Goal: Navigation & Orientation: Find specific page/section

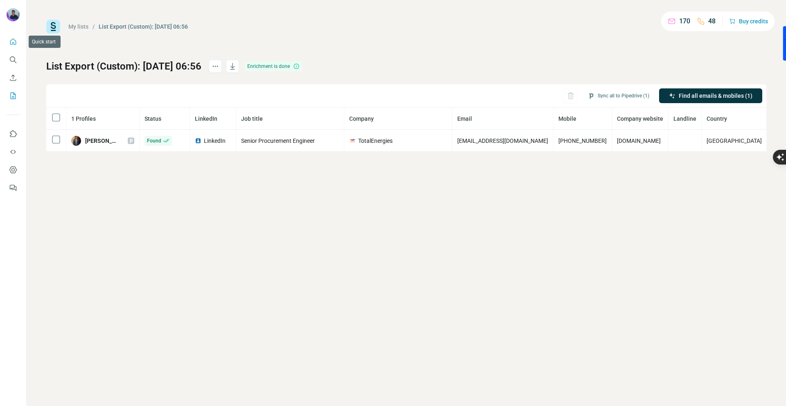
click at [11, 47] on button "Quick start" at bounding box center [13, 41] width 13 height 15
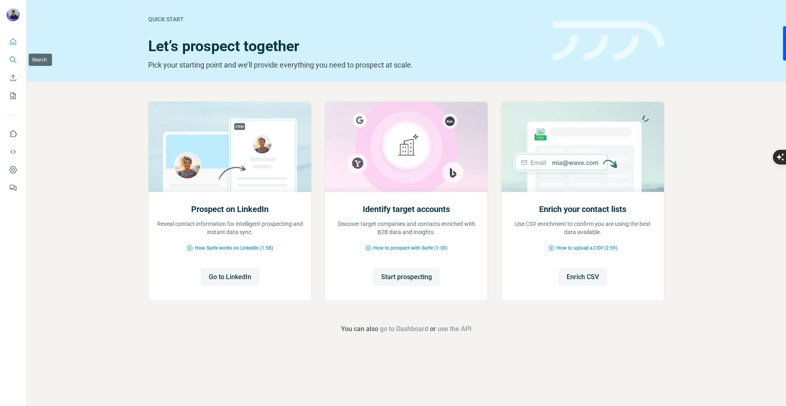
click at [15, 61] on icon "Search" at bounding box center [15, 62] width 2 height 2
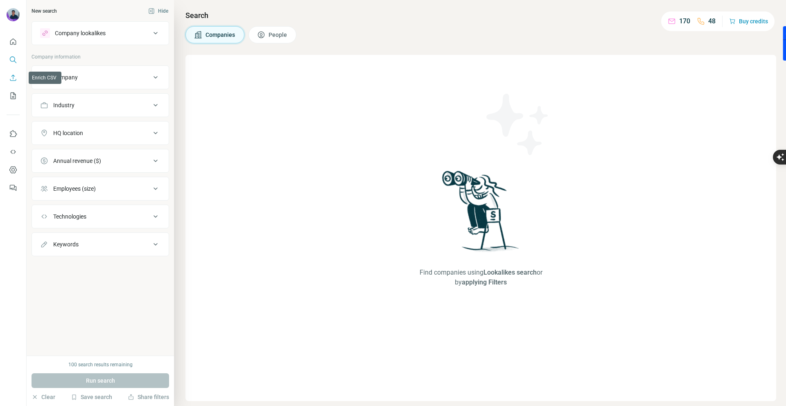
click at [16, 76] on icon "Enrich CSV" at bounding box center [13, 78] width 8 height 8
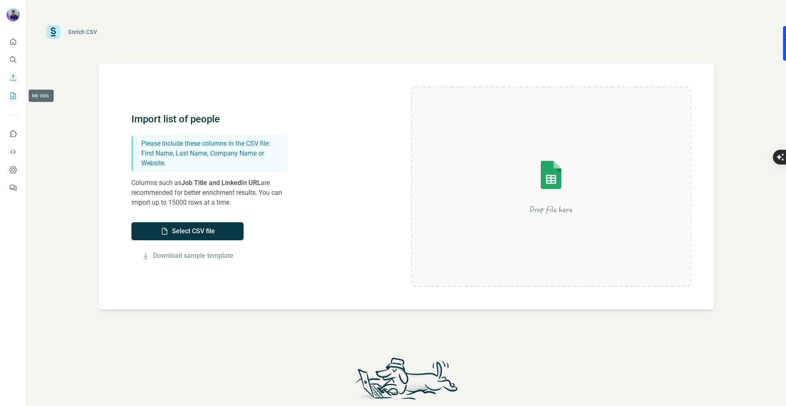
click at [13, 99] on icon "My lists" at bounding box center [13, 95] width 5 height 7
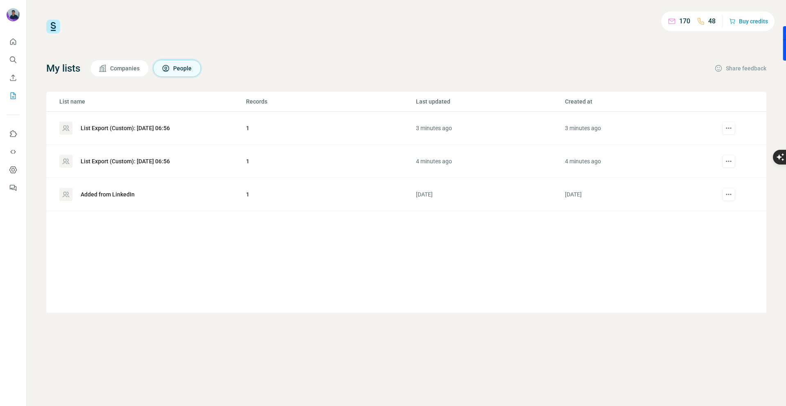
click at [116, 161] on div "List Export (Custom): [DATE] 06:56" at bounding box center [125, 161] width 89 height 8
